Goal: Transaction & Acquisition: Purchase product/service

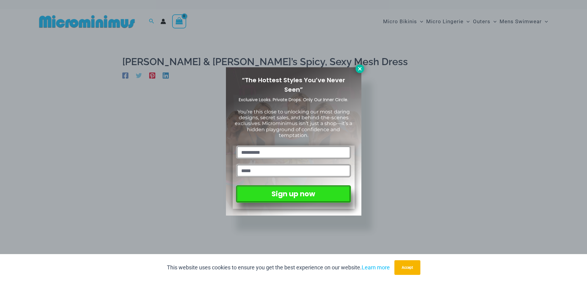
click at [361, 70] on icon at bounding box center [359, 68] width 3 height 3
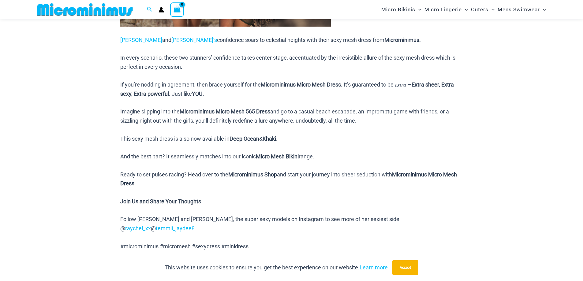
scroll to position [428, 0]
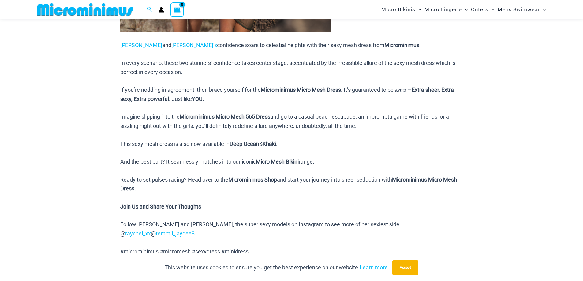
click at [104, 11] on img at bounding box center [85, 10] width 101 height 14
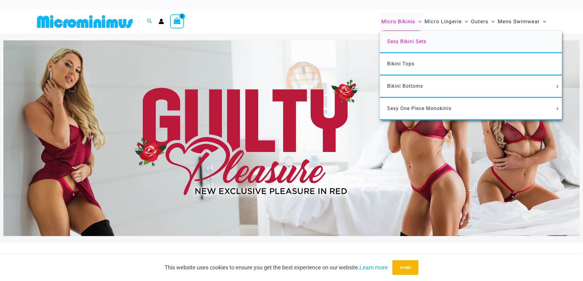
click at [412, 38] on link "Sexy Bikini Sets" at bounding box center [471, 42] width 182 height 22
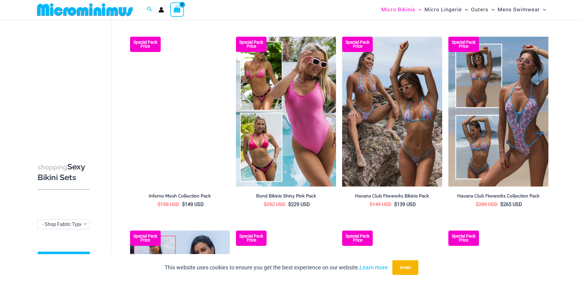
scroll to position [881, 0]
